Goal: Task Accomplishment & Management: Complete application form

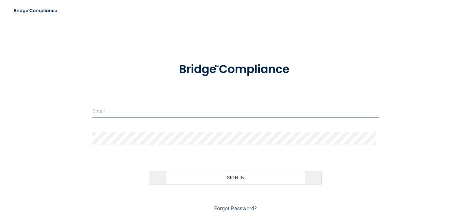
type input "[EMAIL_ADDRESS][DOMAIN_NAME]"
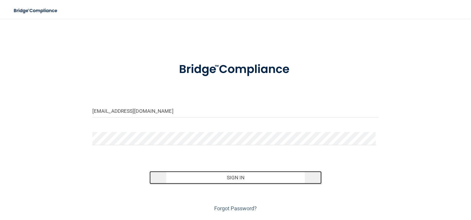
click at [230, 178] on button "Sign In" at bounding box center [235, 177] width 172 height 13
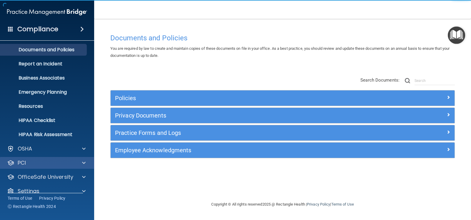
scroll to position [24, 0]
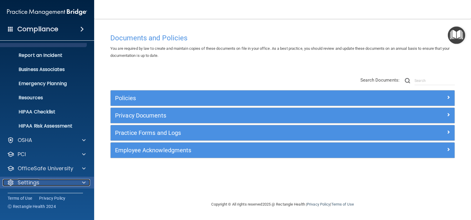
click at [24, 179] on p "Settings" at bounding box center [29, 182] width 22 height 7
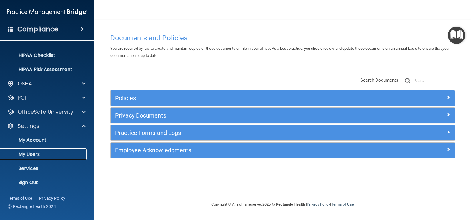
click at [47, 154] on p "My Users" at bounding box center [44, 154] width 80 height 6
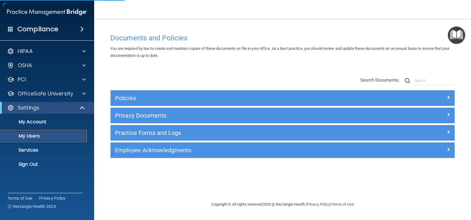
select select "20"
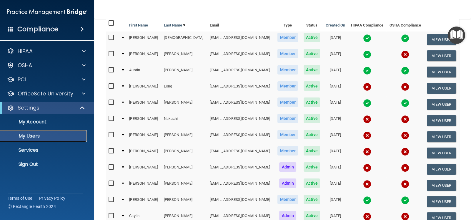
scroll to position [29, 0]
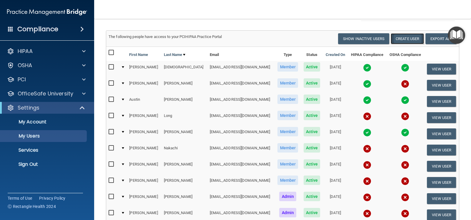
click at [399, 38] on button "Create User" at bounding box center [407, 38] width 33 height 11
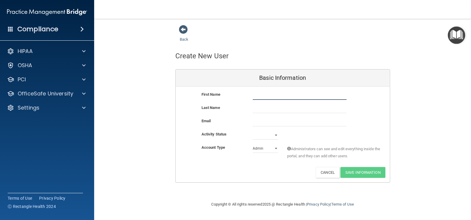
click at [262, 97] on input "text" at bounding box center [300, 95] width 94 height 9
type input "l"
type input "Lia"
type input "[PERSON_NAME]"
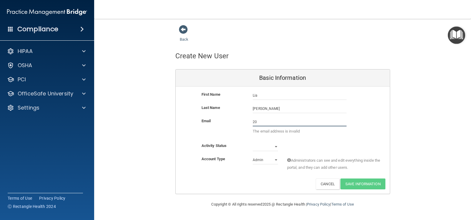
type input "2"
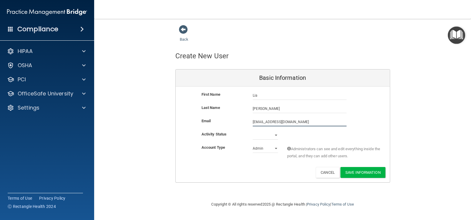
type input "[EMAIL_ADDRESS][DOMAIN_NAME]"
click at [276, 135] on select "Active Inactive" at bounding box center [265, 135] width 25 height 9
select select "active"
click at [253, 131] on select "Active Inactive" at bounding box center [265, 135] width 25 height 9
click at [277, 147] on select "Admin Member" at bounding box center [265, 148] width 25 height 9
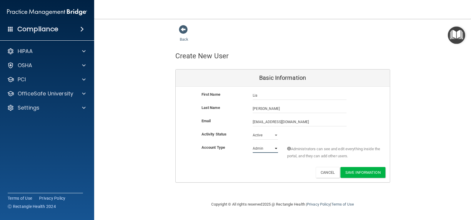
select select "practice_member"
click at [253, 144] on select "Admin Member" at bounding box center [265, 148] width 25 height 9
click at [363, 172] on button "Save Information" at bounding box center [362, 172] width 45 height 11
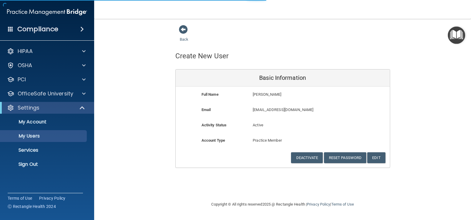
select select "20"
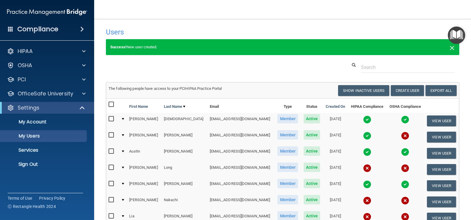
click at [450, 47] on span "×" at bounding box center [452, 47] width 5 height 12
select select "20"
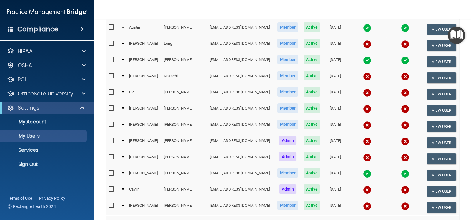
scroll to position [88, 0]
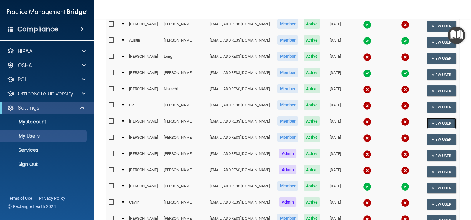
click at [435, 121] on button "View User" at bounding box center [441, 123] width 29 height 11
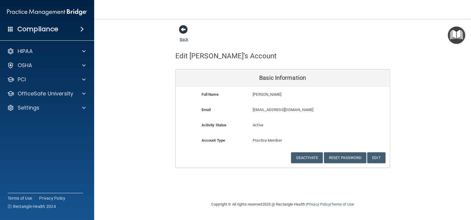
click at [183, 31] on span at bounding box center [183, 29] width 9 height 9
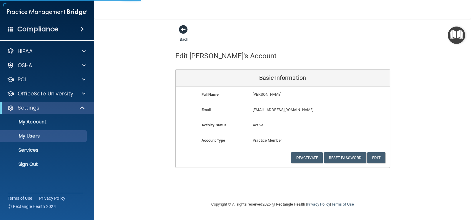
select select "20"
